Goal: Task Accomplishment & Management: Manage account settings

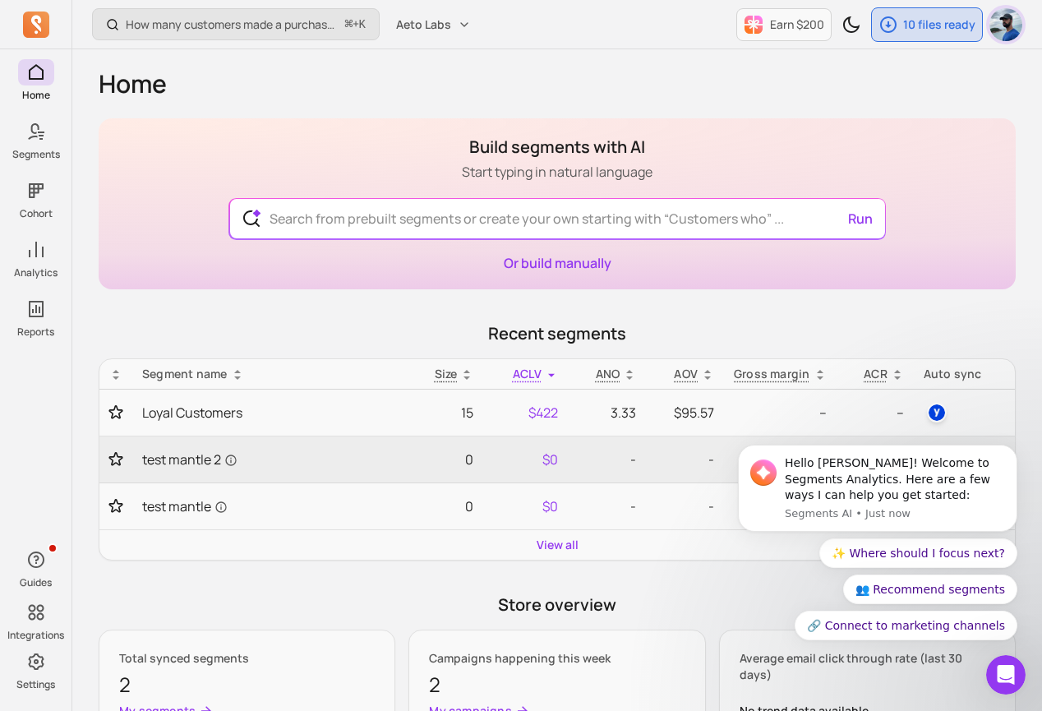
click at [1004, 15] on img "button" at bounding box center [1006, 24] width 33 height 33
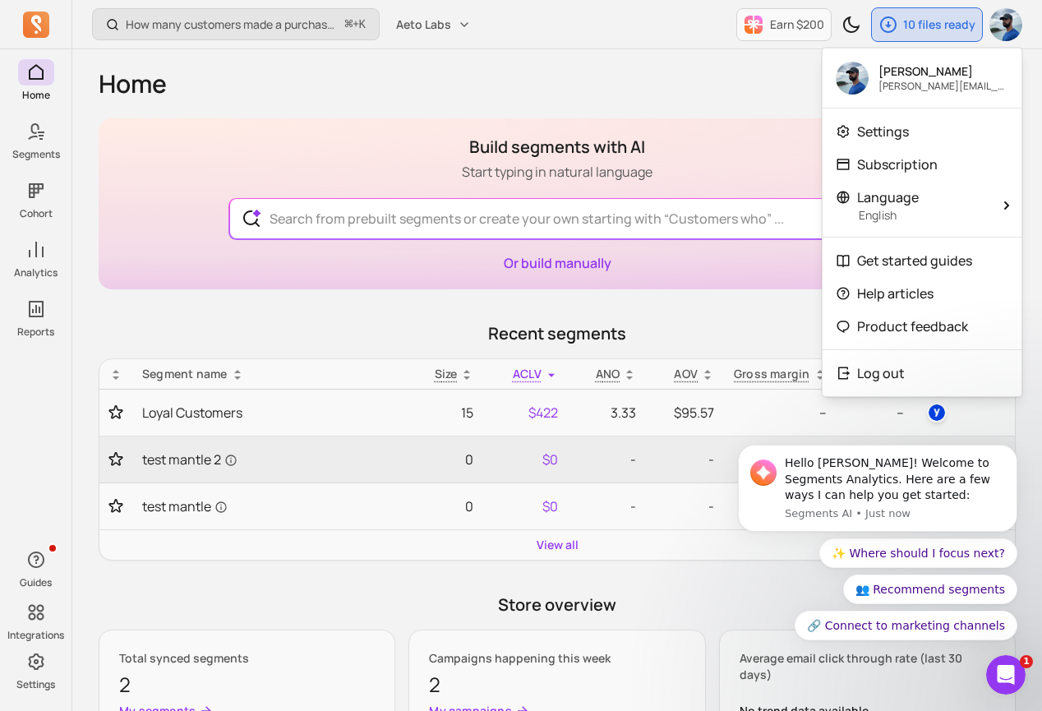
click at [871, 371] on body "Hello Clayton! Welcome to Segments Analytics. Here are a few ways I can help yo…" at bounding box center [878, 492] width 316 height 335
click at [894, 369] on body "Hello Clayton! Welcome to Segments Analytics. Here are a few ways I can help yo…" at bounding box center [878, 492] width 316 height 335
click at [858, 369] on body "Hello Clayton! Welcome to Segments Analytics. Here are a few ways I can help yo…" at bounding box center [878, 492] width 316 height 335
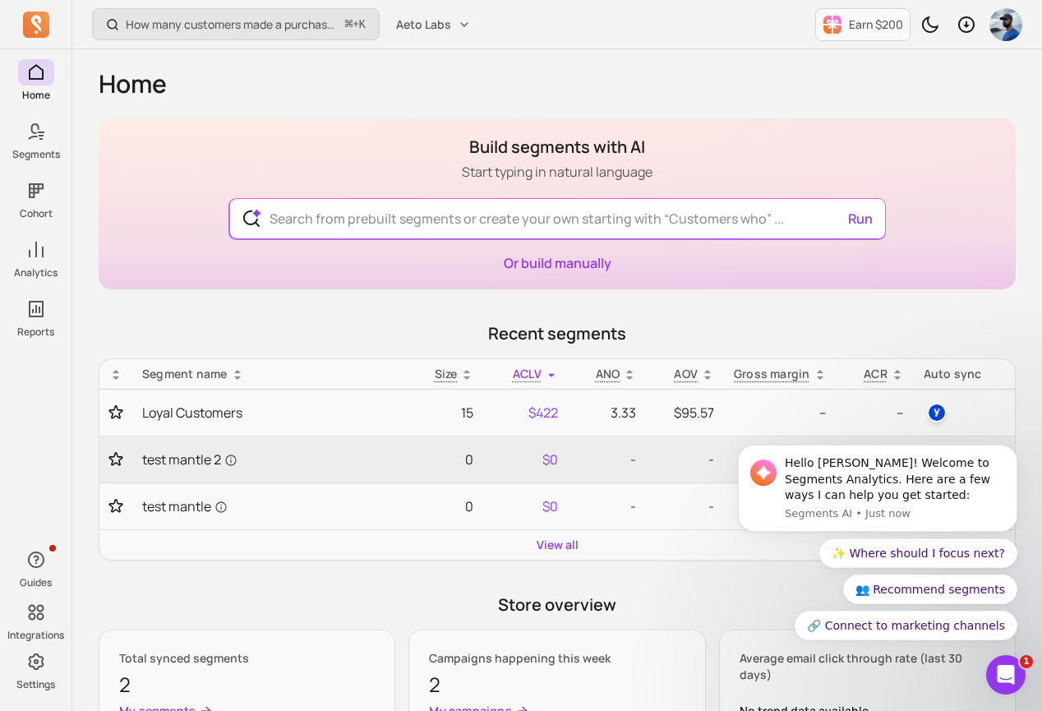
click at [992, 35] on div at bounding box center [1006, 24] width 33 height 33
click at [1003, 24] on img "button" at bounding box center [1006, 24] width 33 height 33
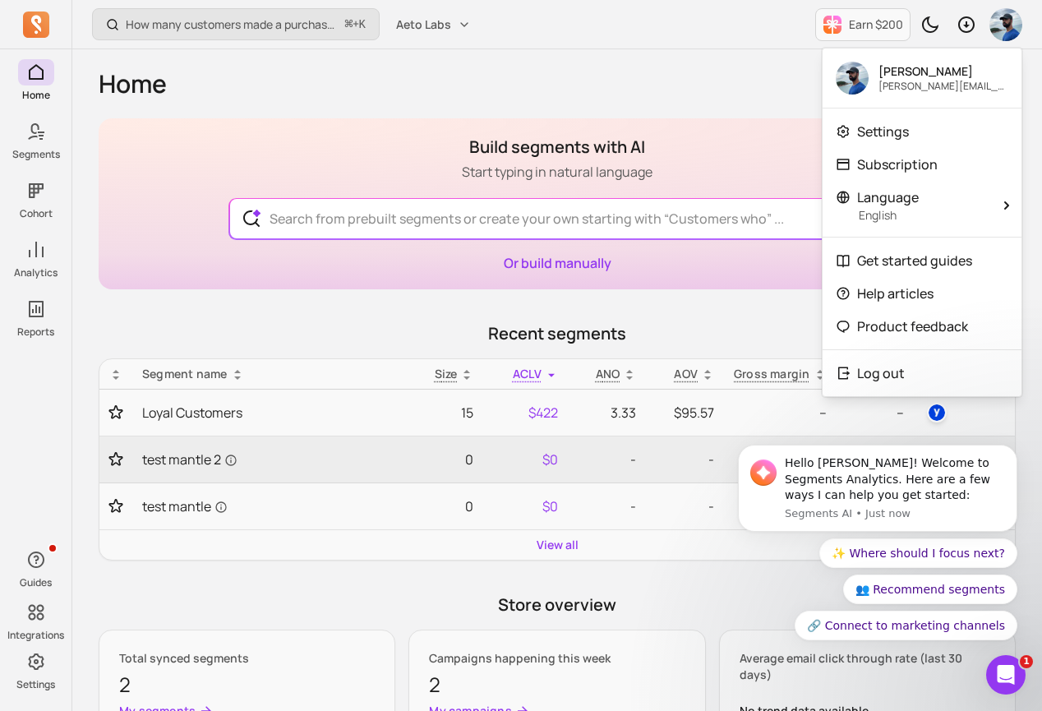
click at [870, 369] on body "Hello Clayton! Welcome to Segments Analytics. Here are a few ways I can help yo…" at bounding box center [878, 492] width 316 height 335
click at [868, 372] on body "Hello [PERSON_NAME]! Welcome to Segments Analytics. Here are a few ways I can h…" at bounding box center [878, 492] width 316 height 335
click at [857, 372] on body "Hello [PERSON_NAME]! Welcome to Segments Analytics. Here are a few ways I can h…" at bounding box center [878, 492] width 316 height 335
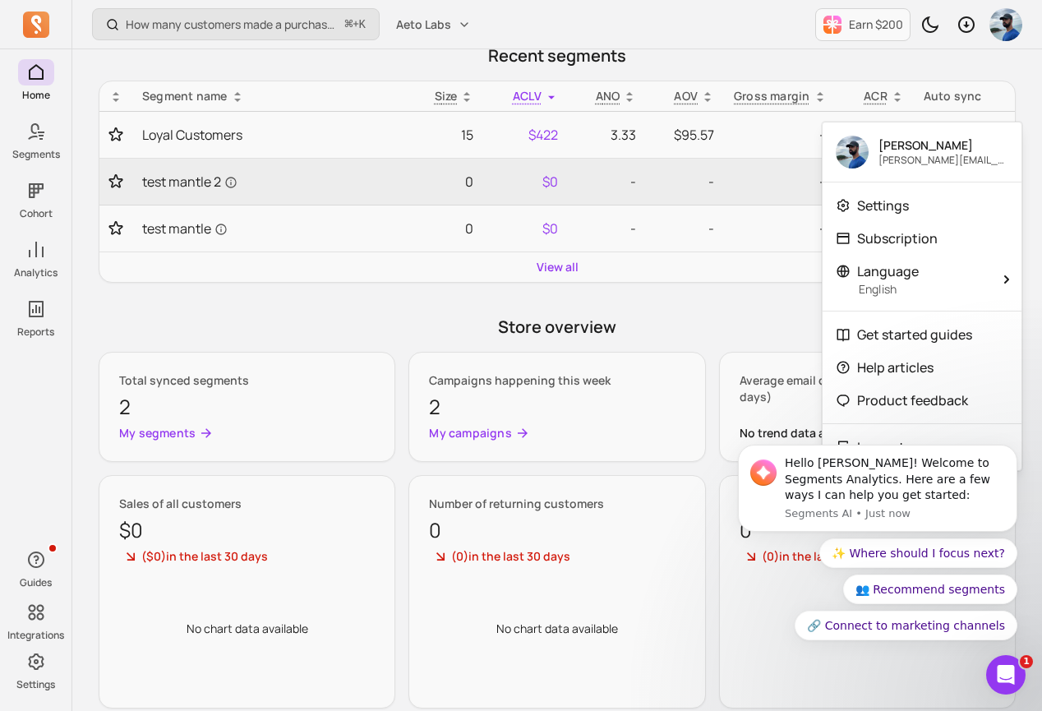
scroll to position [418, 0]
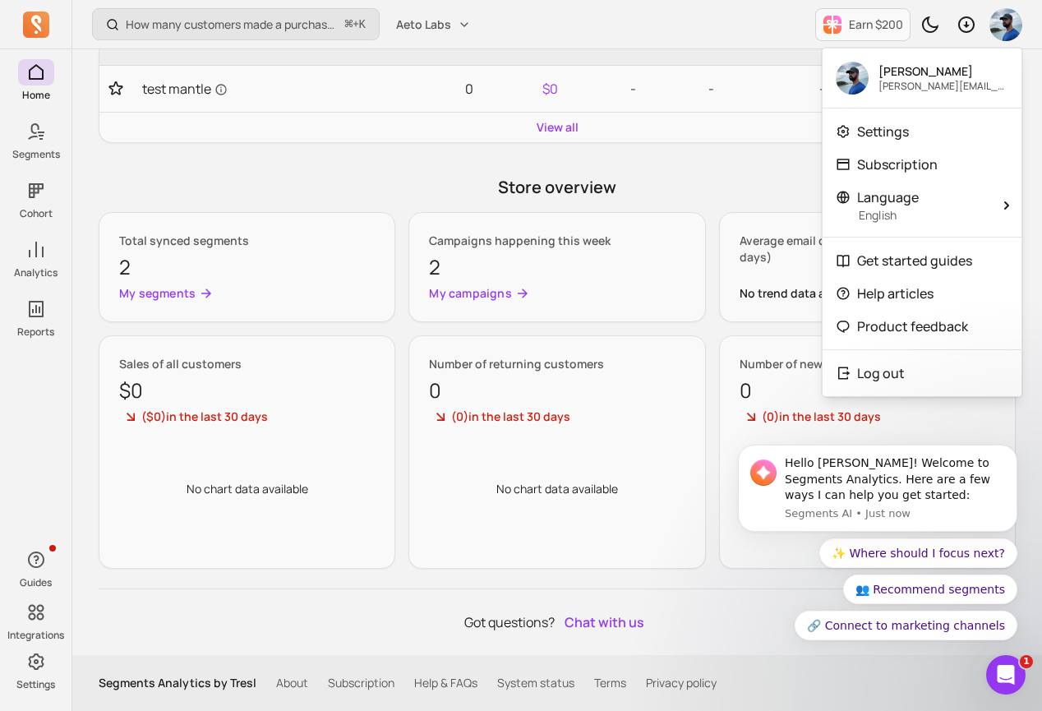
click at [857, 377] on body "Hello Clayton! Welcome to Segments Analytics. Here are a few ways I can help yo…" at bounding box center [878, 492] width 316 height 335
click at [1014, 676] on icon "Open Intercom Messenger" at bounding box center [1006, 675] width 27 height 27
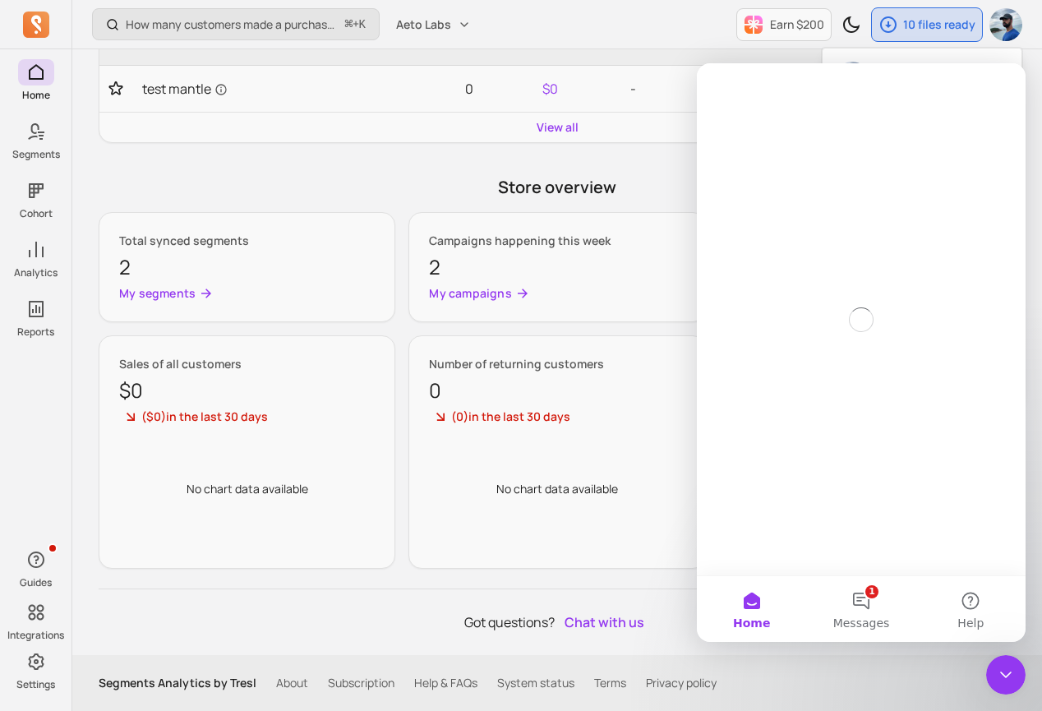
scroll to position [0, 0]
click at [1014, 676] on icon "Close Intercom Messenger" at bounding box center [1006, 675] width 20 height 20
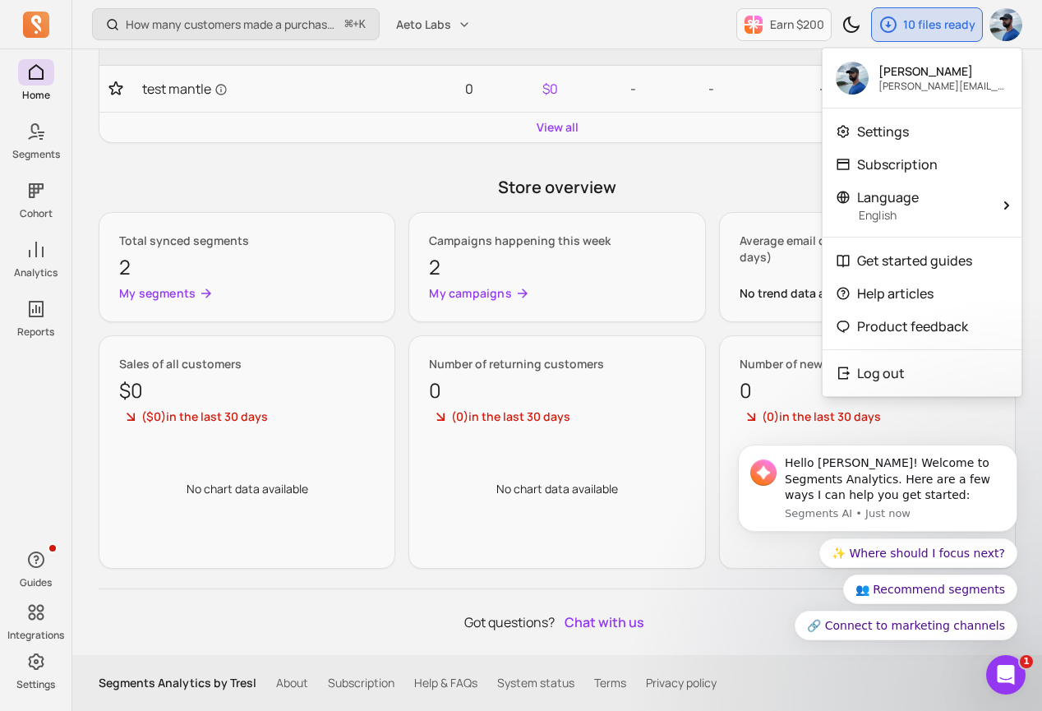
click at [875, 379] on body "Hello Clayton! Welcome to Segments Analytics. Here are a few ways I can help yo…" at bounding box center [878, 492] width 316 height 335
click at [855, 367] on body "Hello Clayton! Welcome to Segments Analytics. Here are a few ways I can help yo…" at bounding box center [878, 492] width 316 height 335
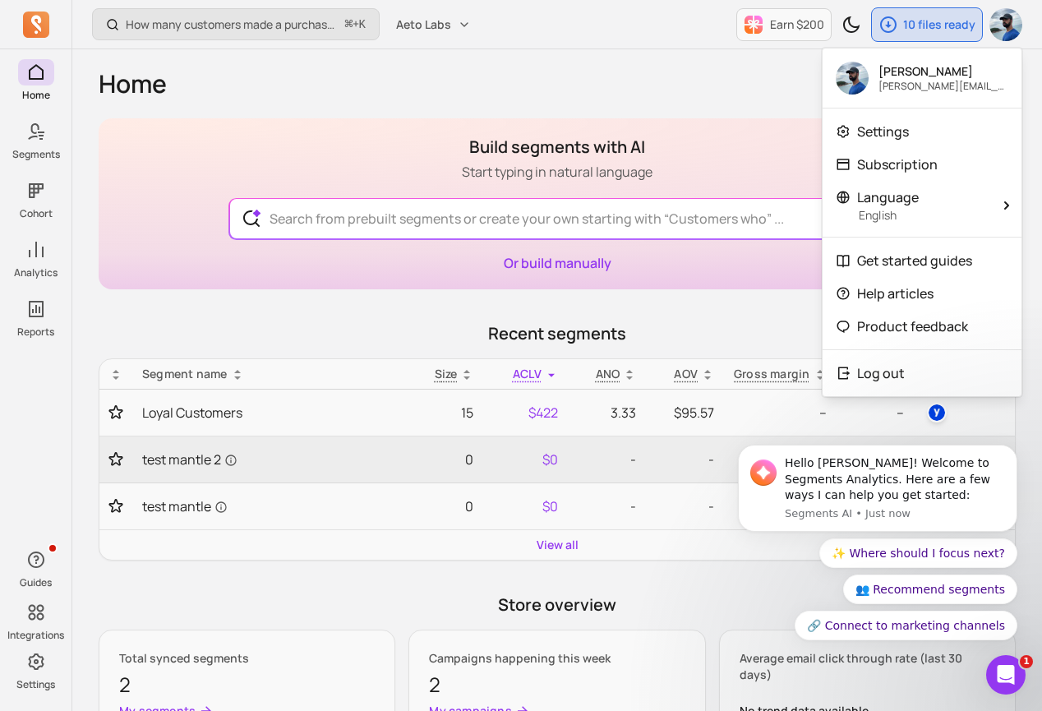
click at [866, 368] on body "Hello Clayton! Welcome to Segments Analytics. Here are a few ways I can help yo…" at bounding box center [878, 492] width 316 height 335
click at [851, 374] on body "Hello Clayton! Welcome to Segments Analytics. Here are a few ways I can help yo…" at bounding box center [878, 492] width 316 height 335
click at [822, 373] on body "Hello Clayton! Welcome to Segments Analytics. Here are a few ways I can help yo…" at bounding box center [878, 492] width 316 height 335
click at [998, 672] on icon "Open Intercom Messenger" at bounding box center [1006, 675] width 27 height 27
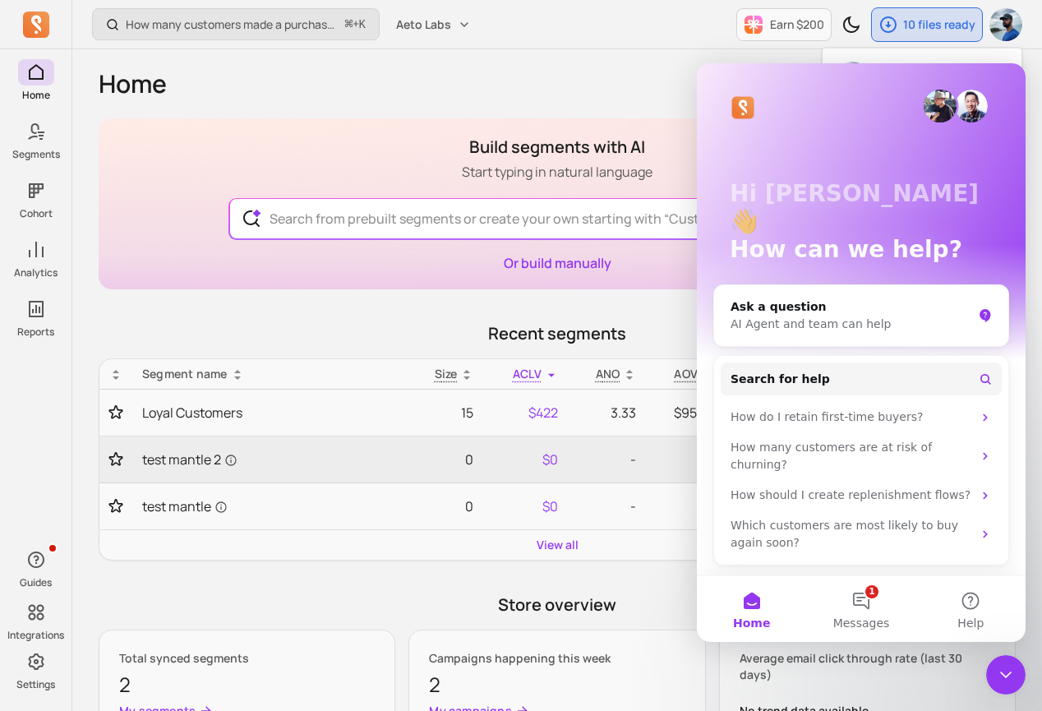
click at [998, 672] on icon "Close Intercom Messenger" at bounding box center [1006, 675] width 20 height 20
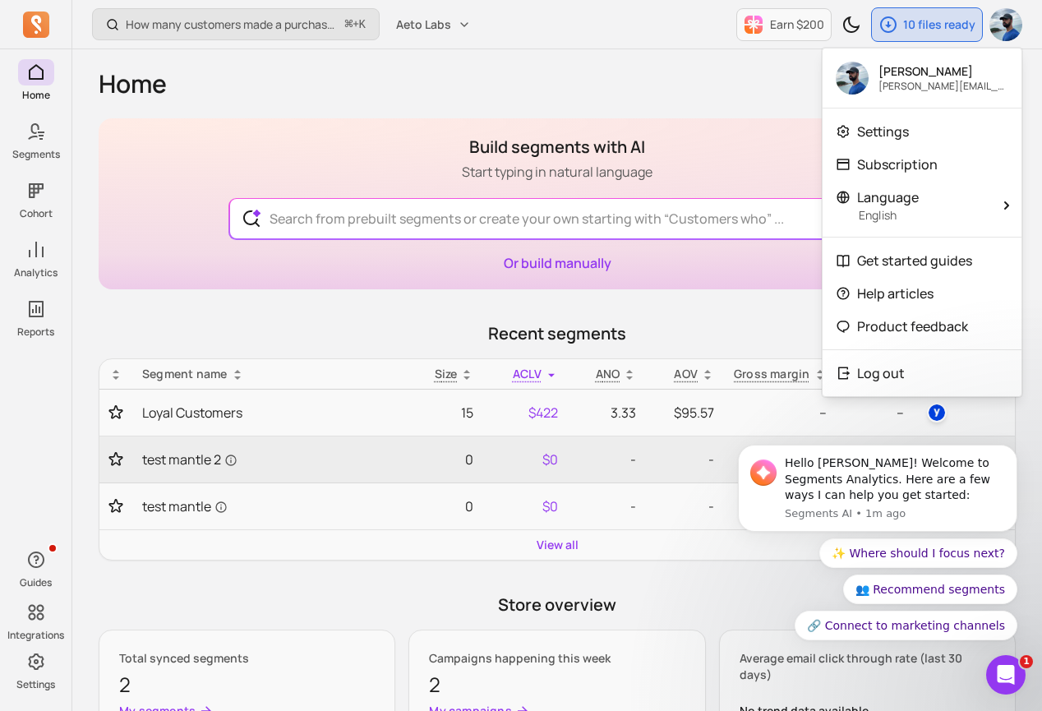
click at [874, 368] on body "Hello Clayton! Welcome to Segments Analytics. Here are a few ways I can help yo…" at bounding box center [878, 492] width 316 height 335
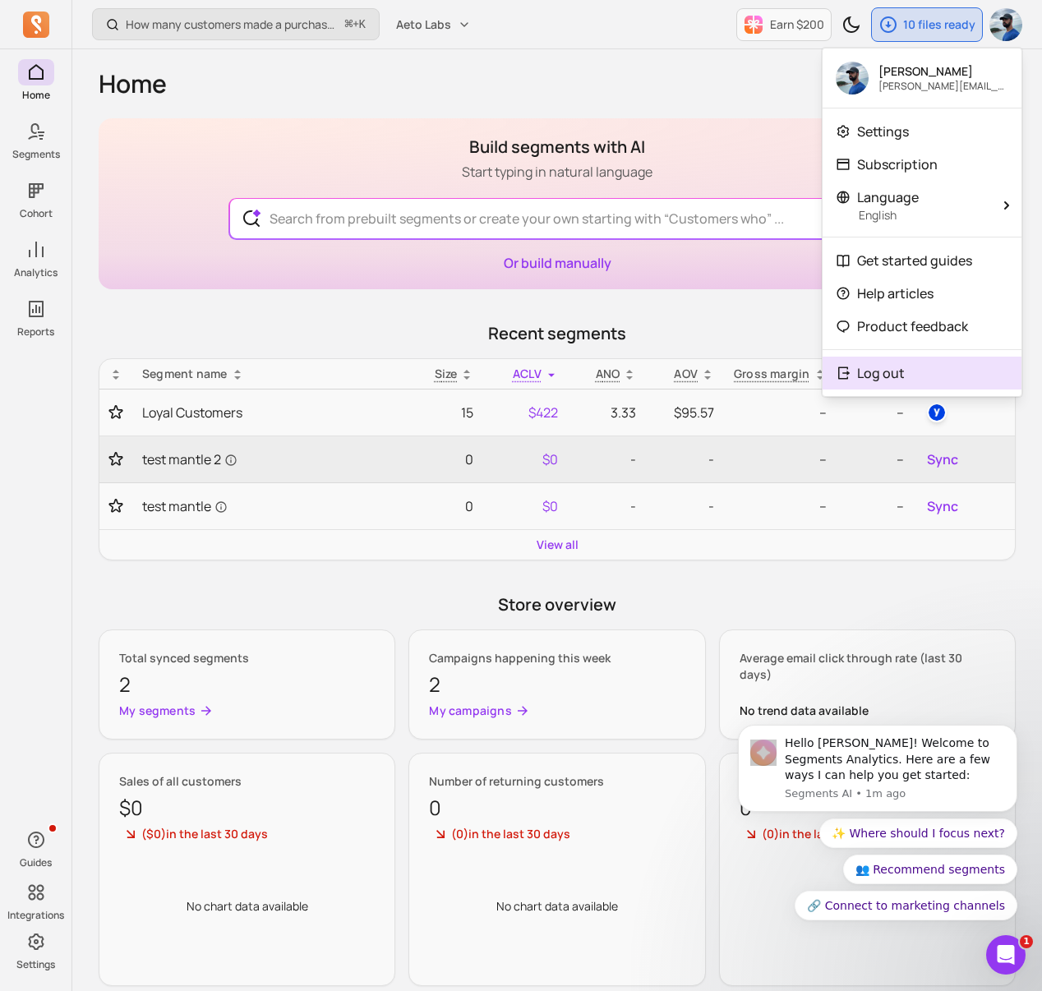
click at [880, 377] on p "Log out" at bounding box center [881, 373] width 48 height 20
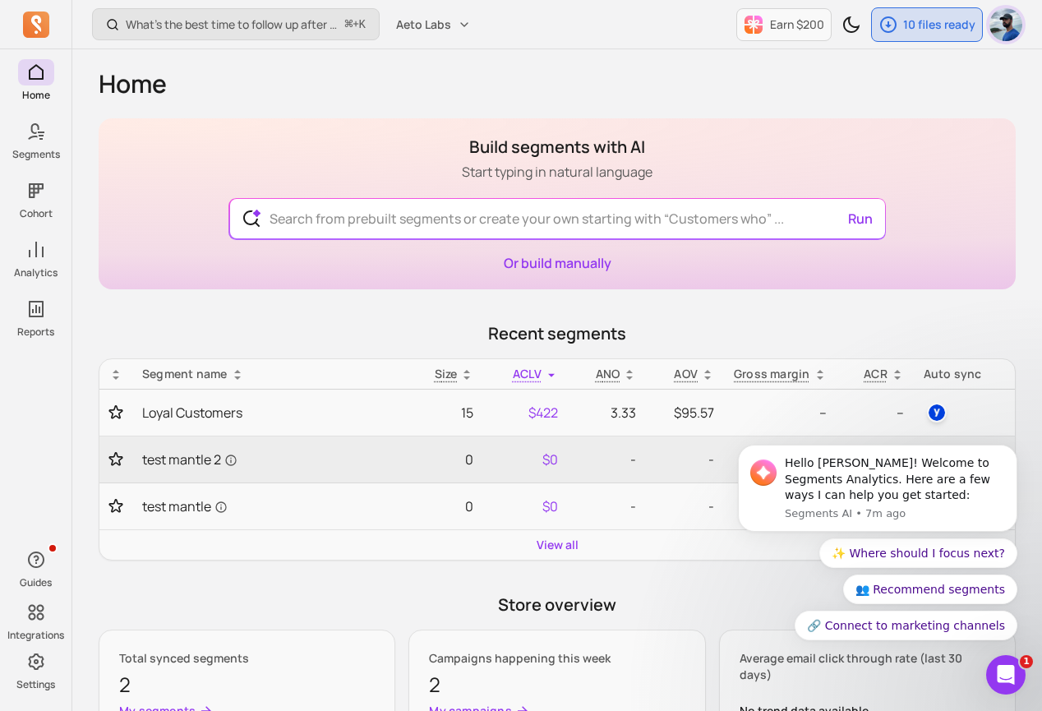
click at [1018, 30] on img "button" at bounding box center [1006, 24] width 33 height 33
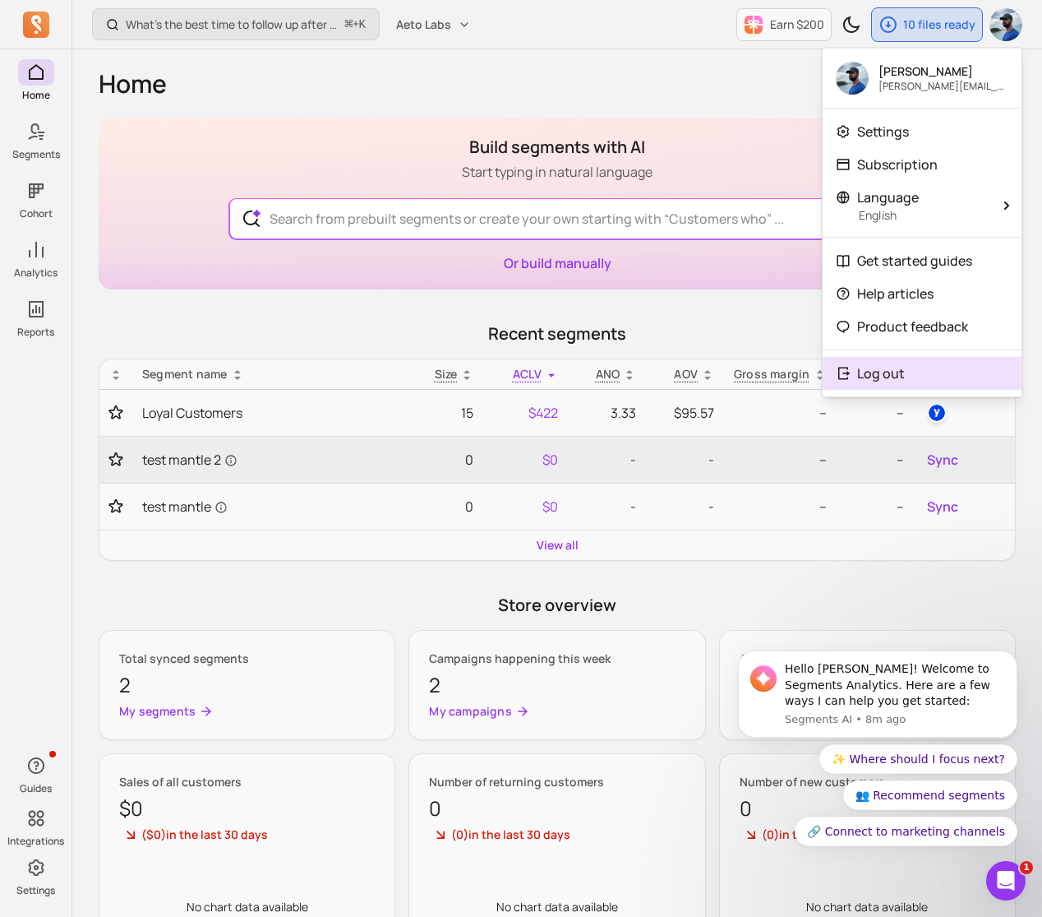
click at [910, 382] on button "Log out" at bounding box center [922, 373] width 199 height 33
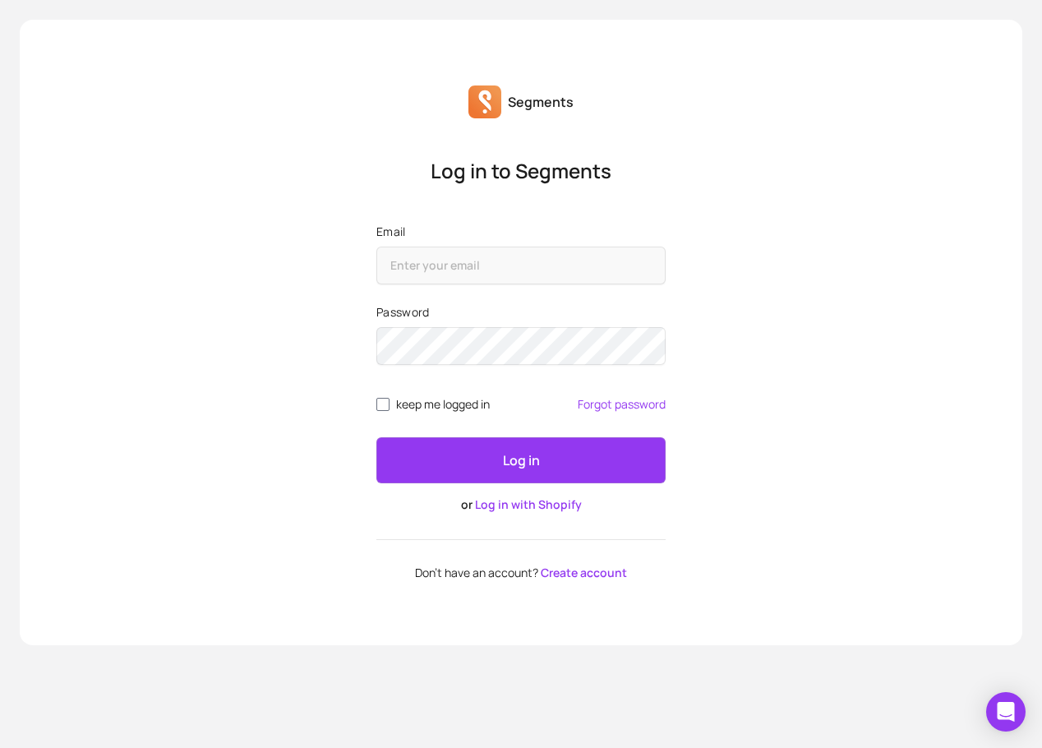
click at [469, 747] on div "Segments Log in to Segments Email Password keep me logged in Forgot password Lo…" at bounding box center [521, 374] width 1042 height 748
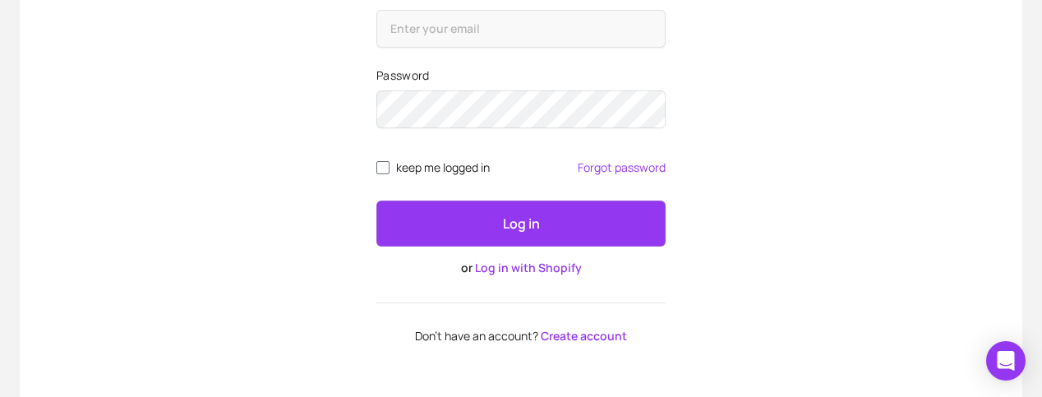
scroll to position [268, 0]
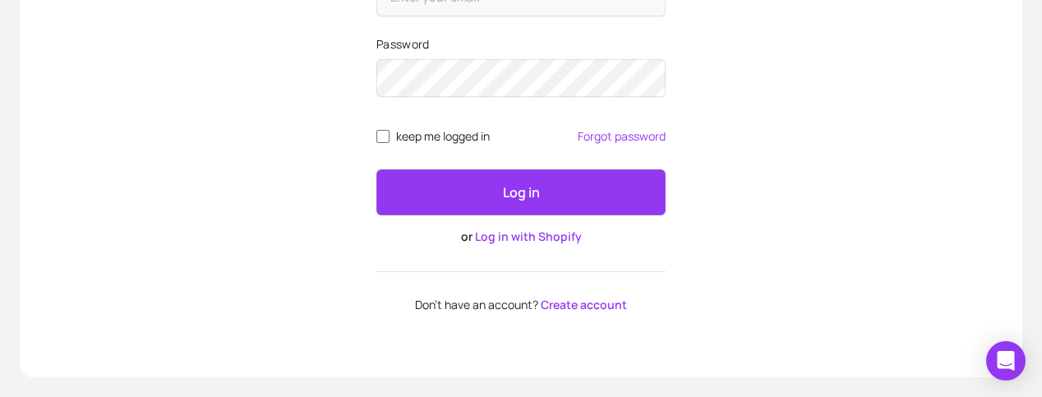
click at [596, 304] on link "Create account" at bounding box center [584, 305] width 86 height 16
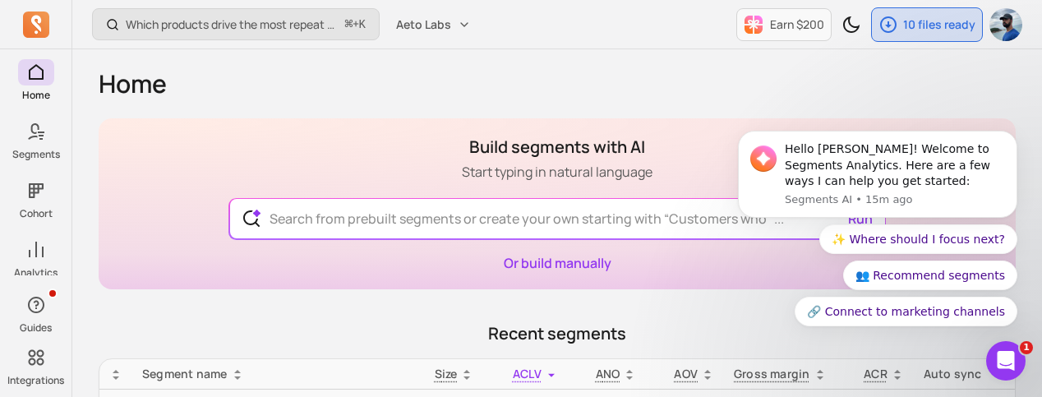
click at [1009, 20] on body "Hello Clayton! Welcome to Segments Analytics. Here are a few ways I can help yo…" at bounding box center [878, 178] width 316 height 335
click at [999, 23] on body "Hello Clayton! Welcome to Segments Analytics. Here are a few ways I can help yo…" at bounding box center [878, 178] width 316 height 335
